Goal: Task Accomplishment & Management: Use online tool/utility

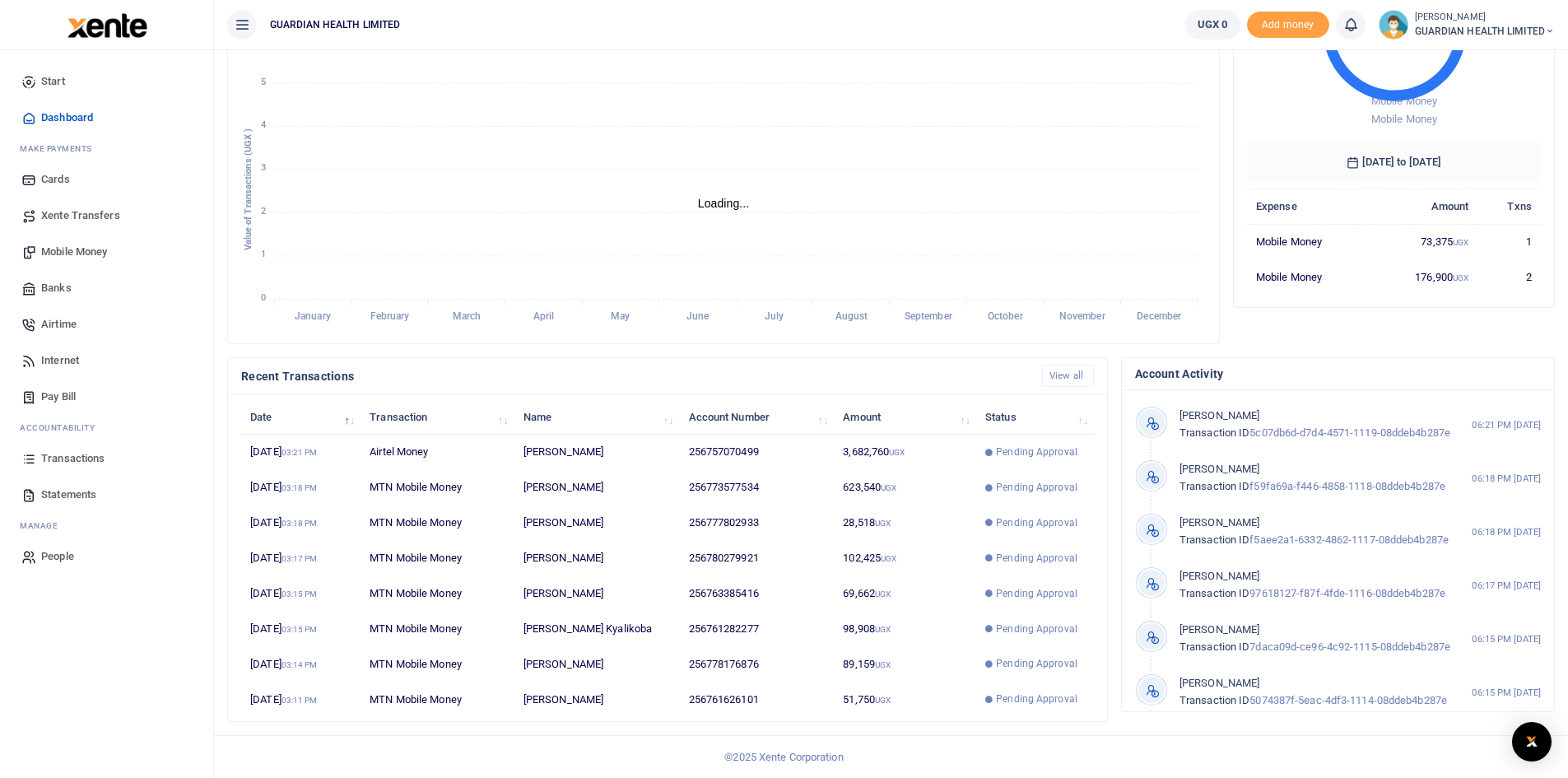
scroll to position [14, 14]
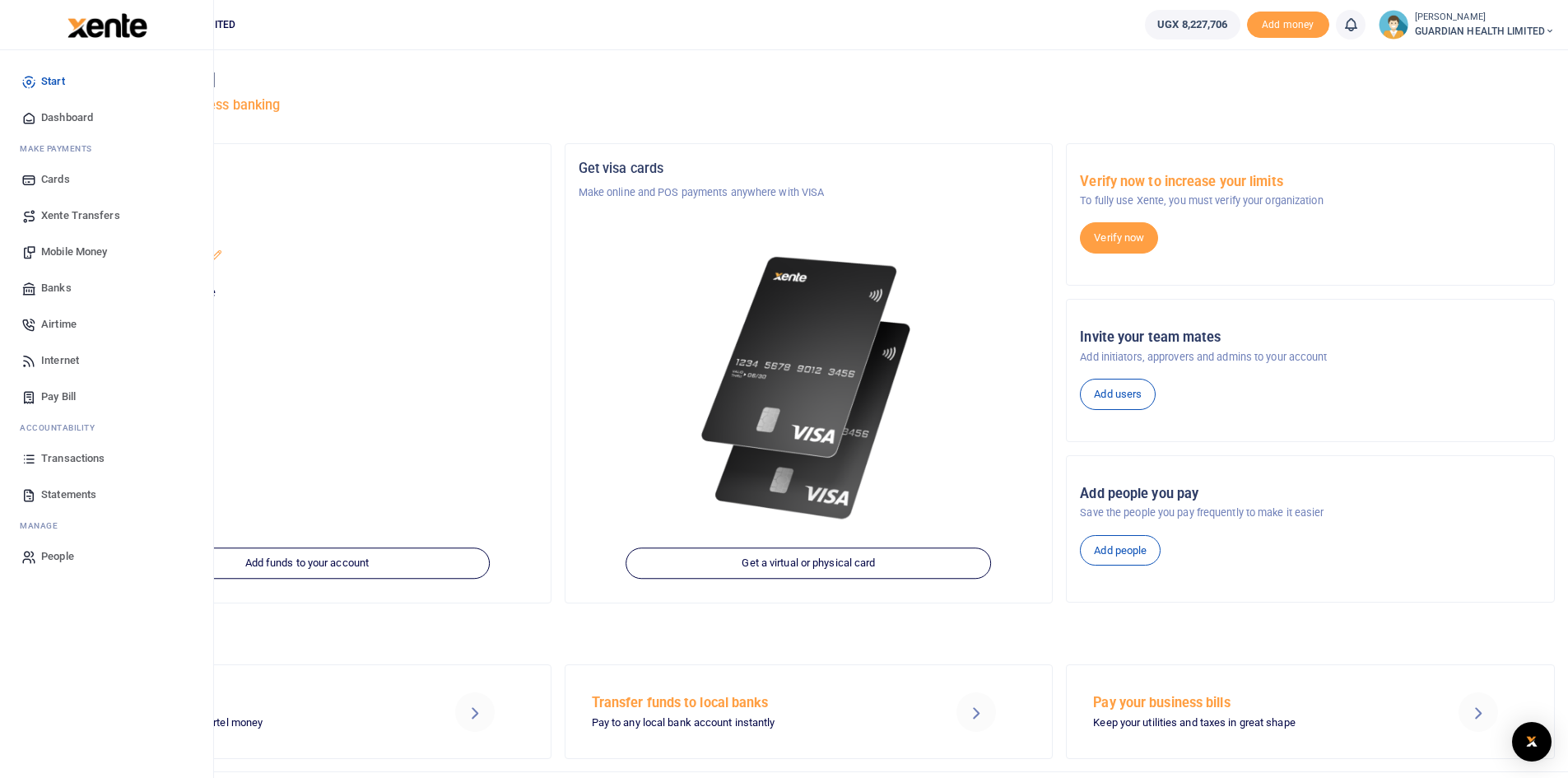
click at [86, 117] on span "Dashboard" at bounding box center [67, 117] width 52 height 16
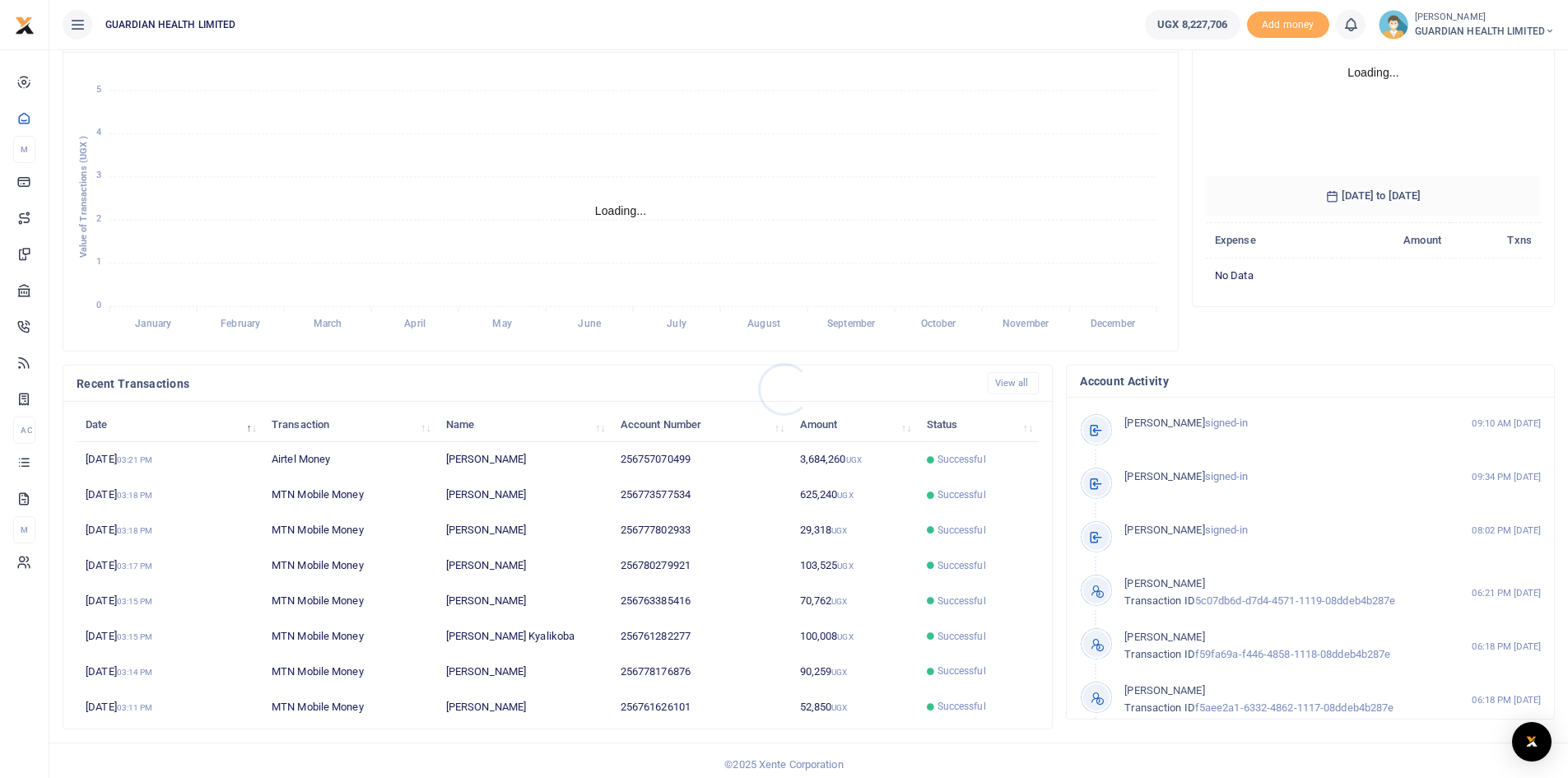
scroll to position [206, 0]
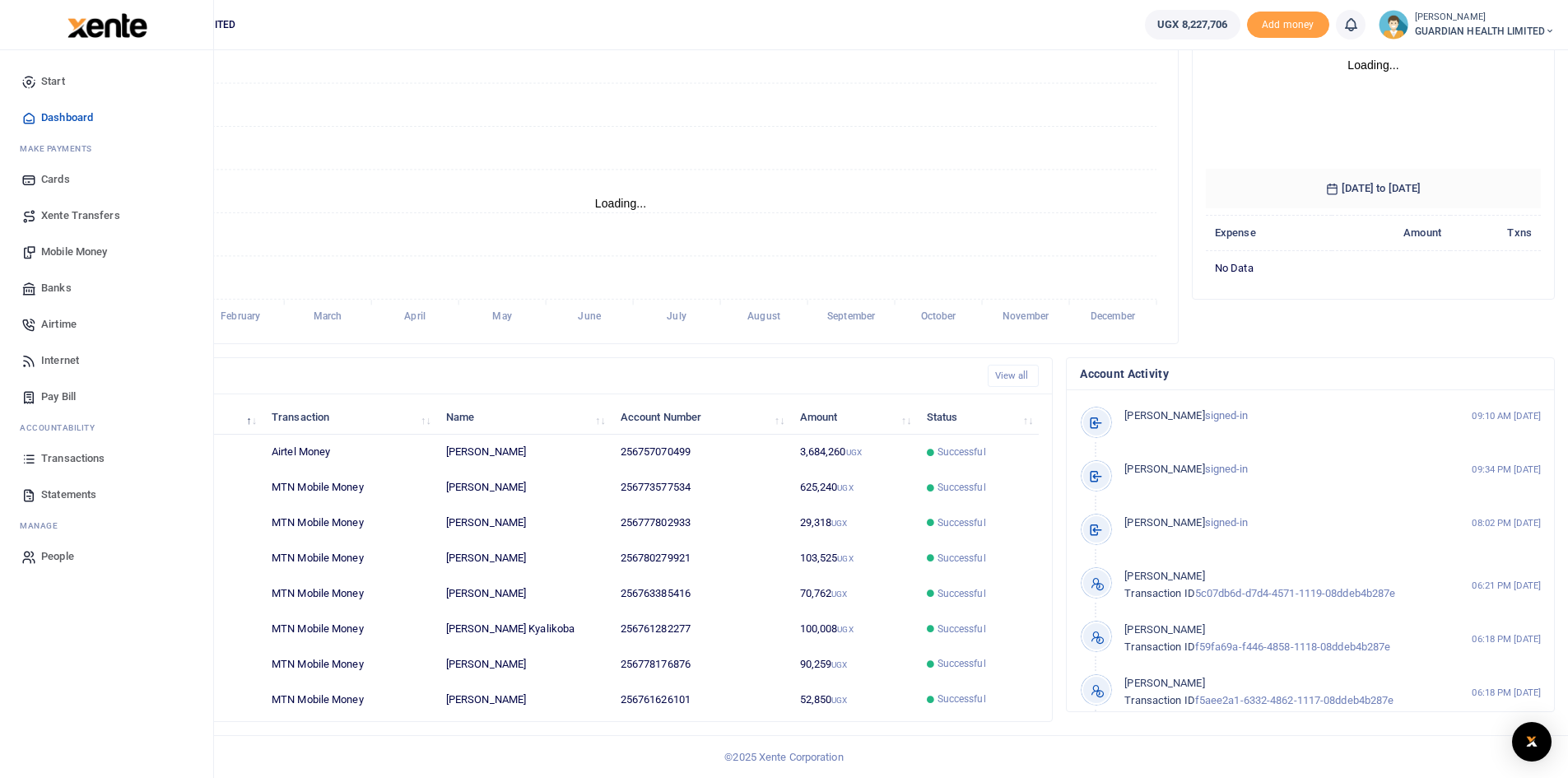
click at [86, 454] on span "Transactions" at bounding box center [73, 458] width 63 height 16
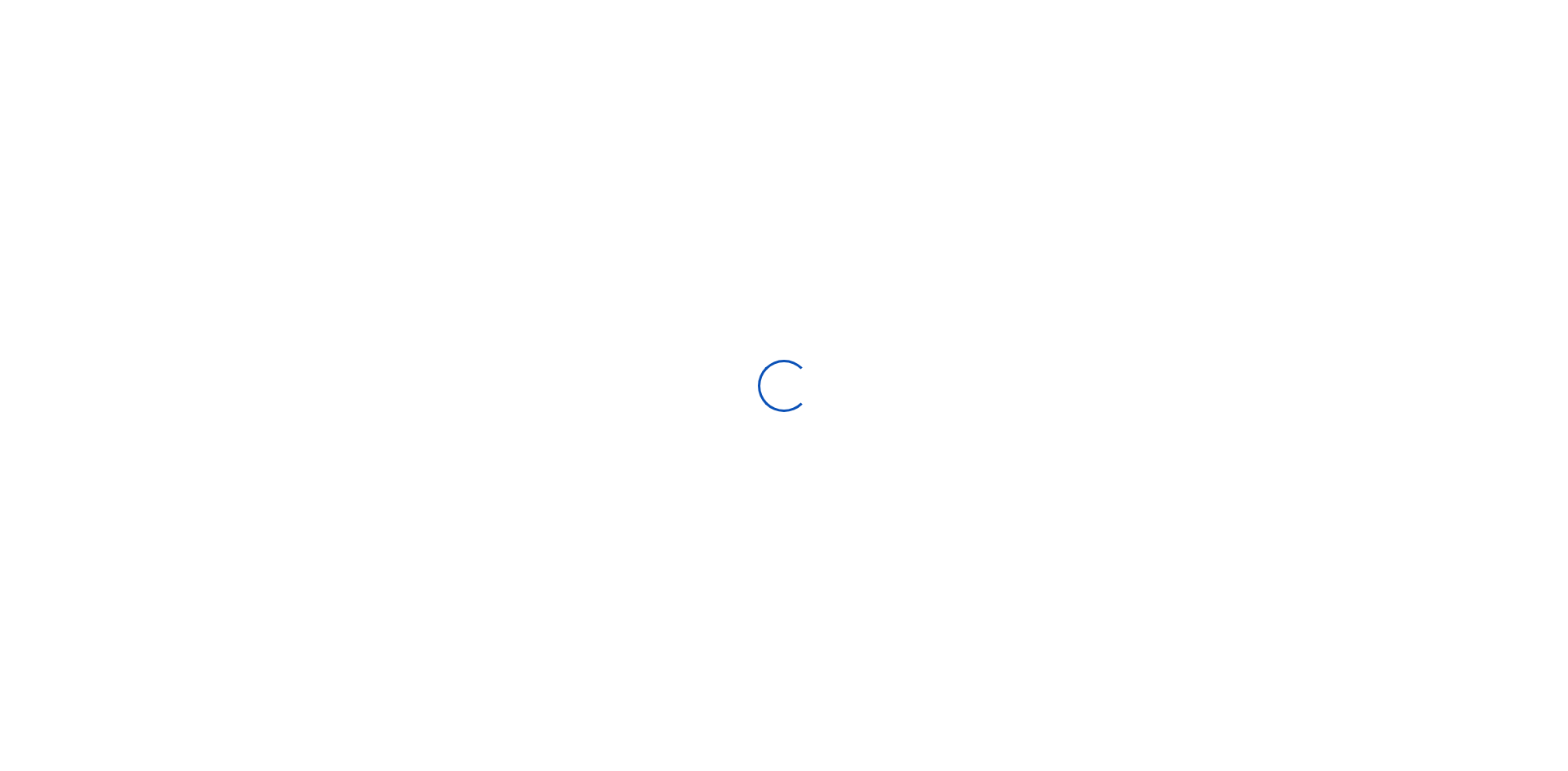
select select
type input "[DATE] - [DATE]"
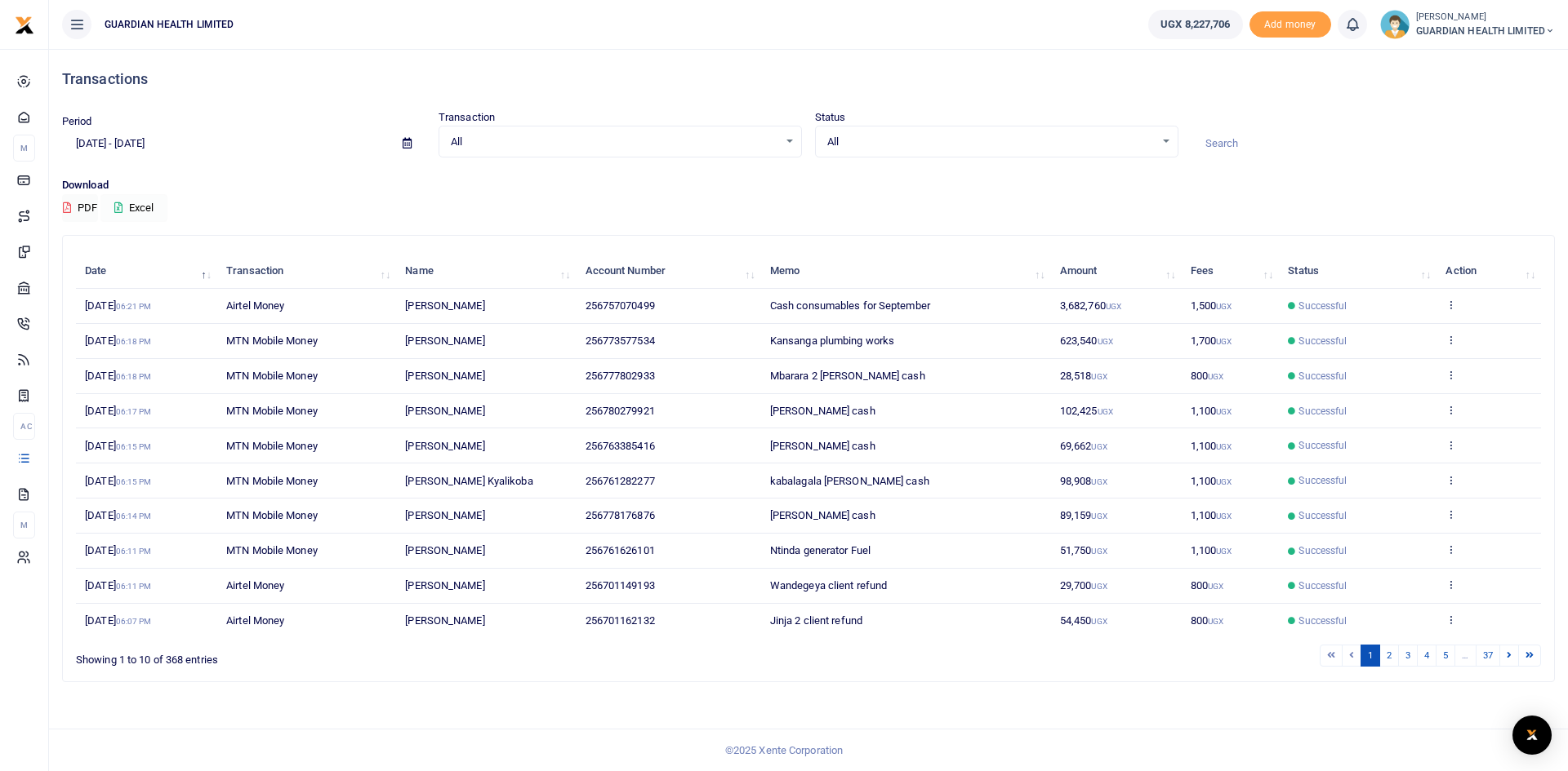
click at [122, 208] on icon at bounding box center [118, 208] width 8 height 11
